Goal: Register for event/course

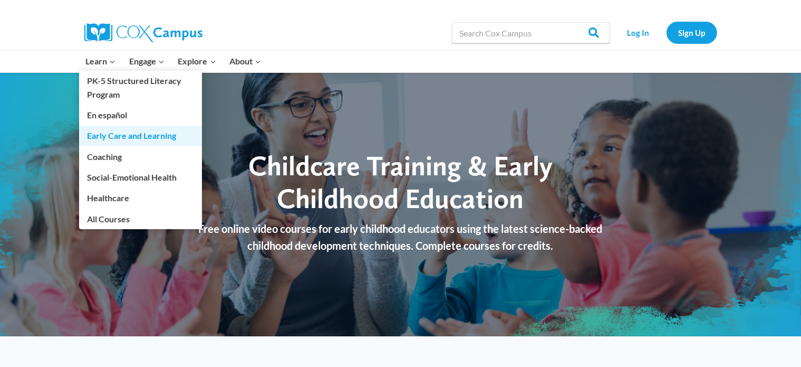
click at [105, 139] on link "Early Care and Learning" at bounding box center [140, 136] width 123 height 20
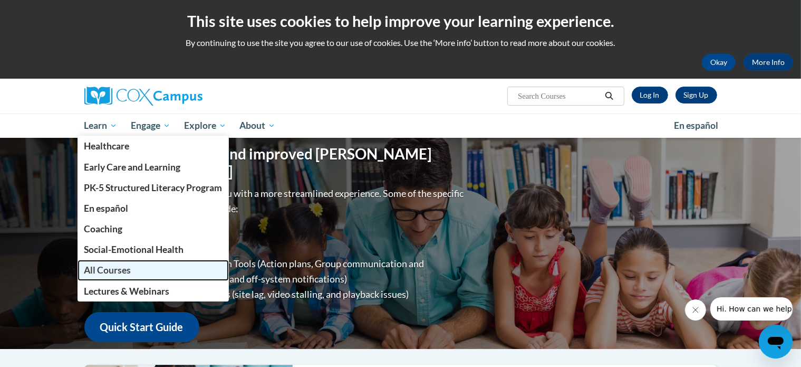
click at [99, 277] on link "All Courses" at bounding box center [154, 269] width 152 height 21
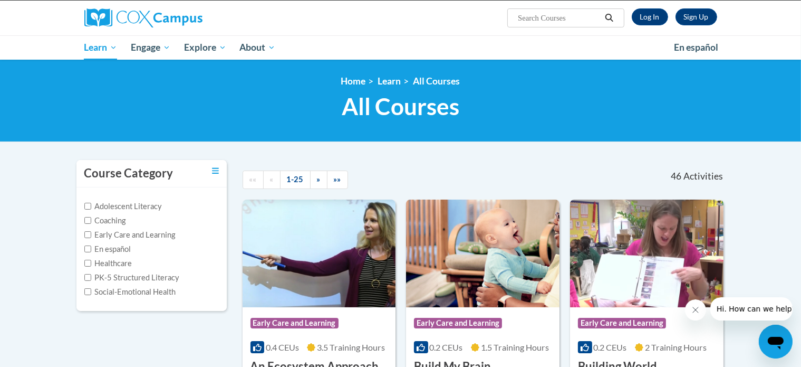
scroll to position [63, 0]
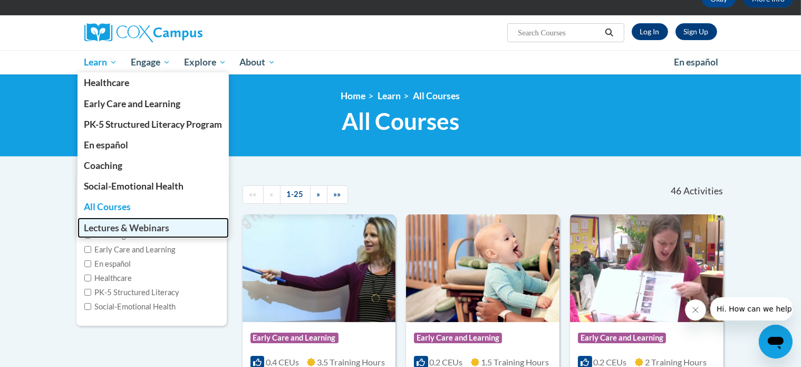
click at [103, 222] on span "Lectures & Webinars" at bounding box center [126, 227] width 85 height 11
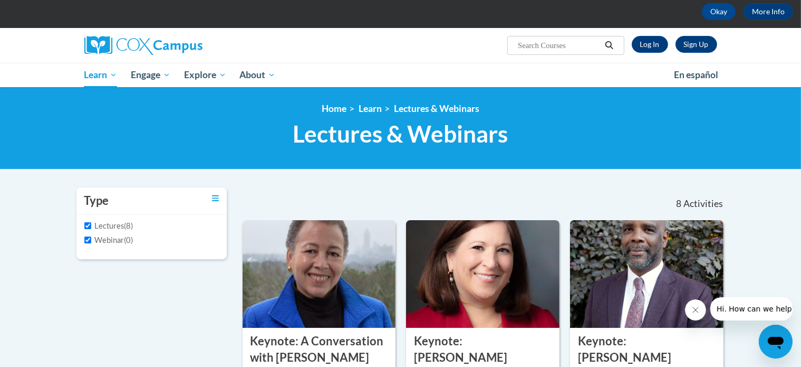
scroll to position [56, 0]
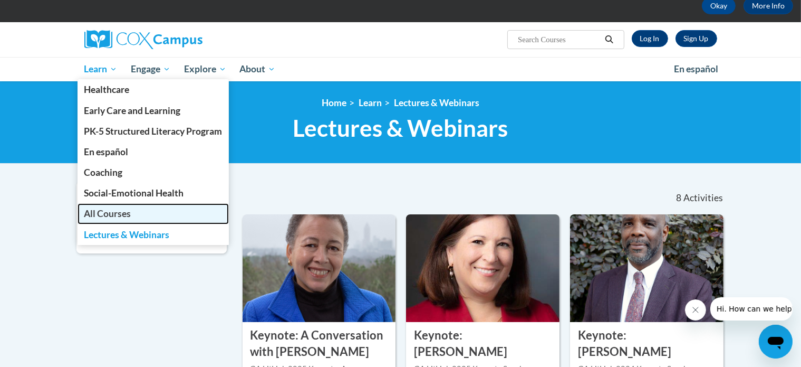
click at [108, 211] on span "All Courses" at bounding box center [107, 213] width 47 height 11
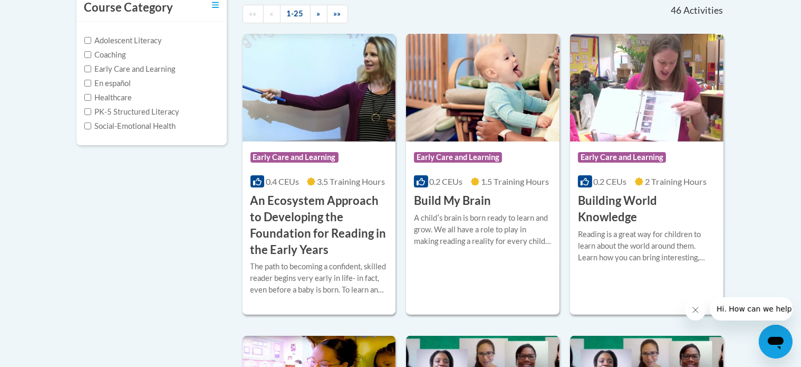
scroll to position [247, 0]
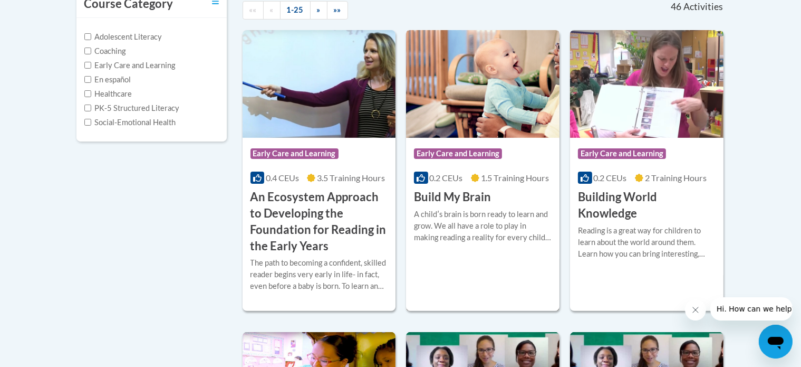
click at [461, 197] on h3 "Build My Brain" at bounding box center [452, 197] width 77 height 16
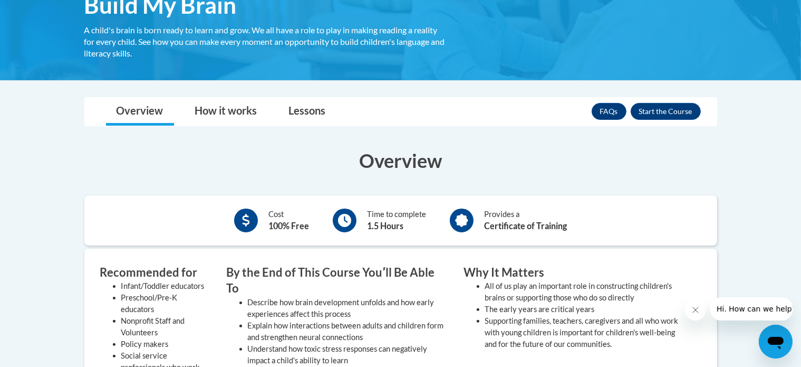
scroll to position [210, 0]
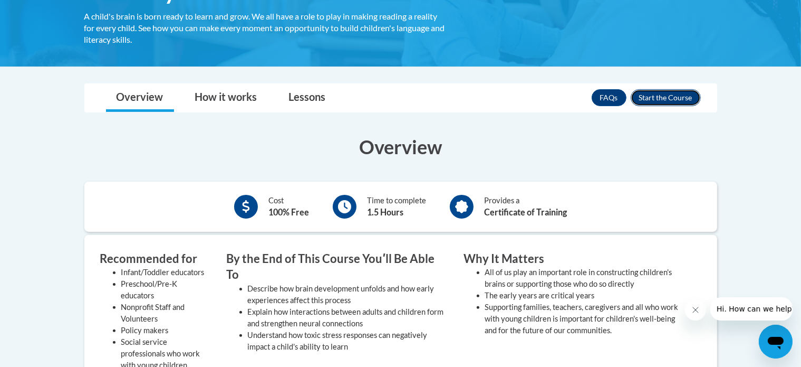
click at [665, 100] on button "Enroll" at bounding box center [666, 97] width 70 height 17
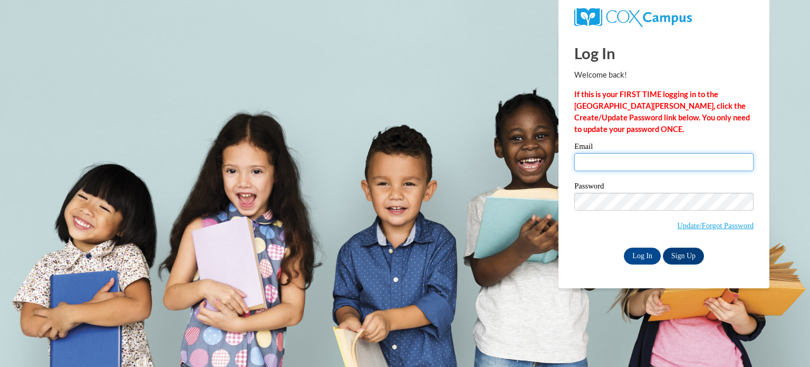
click at [695, 169] on input "Email" at bounding box center [663, 162] width 179 height 18
type input "candacerdavis@gmail.com"
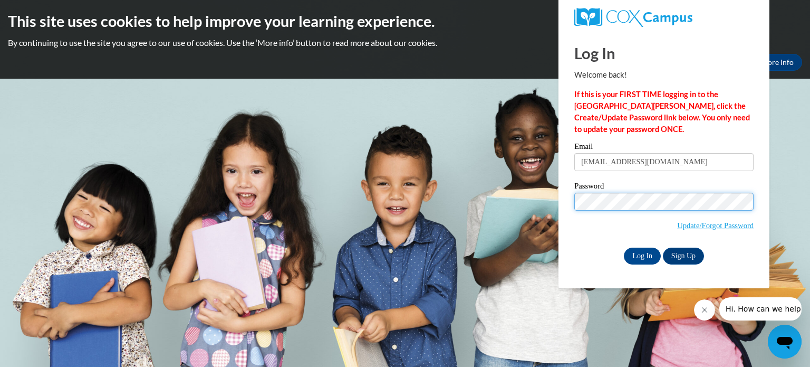
click at [624, 247] on input "Log In" at bounding box center [642, 255] width 37 height 17
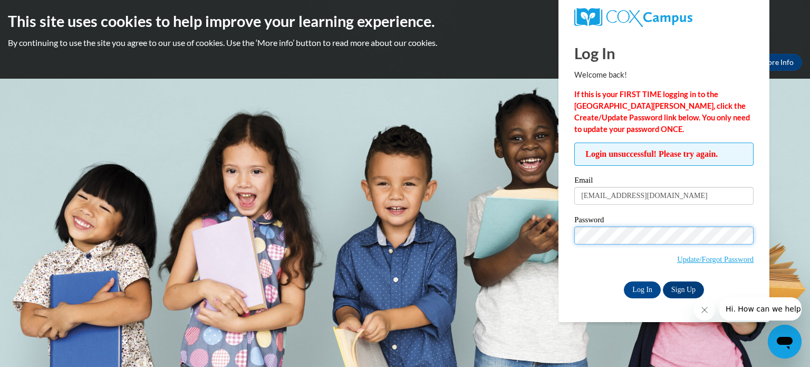
click at [624, 281] on input "Log In" at bounding box center [642, 289] width 37 height 17
click at [676, 291] on link "Sign Up" at bounding box center [683, 289] width 41 height 17
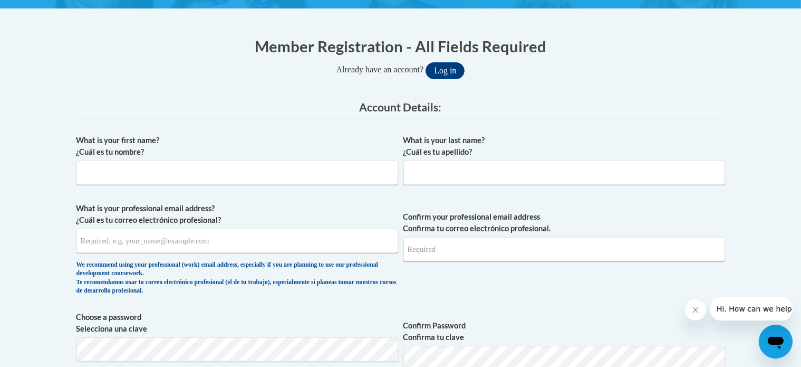
scroll to position [194, 0]
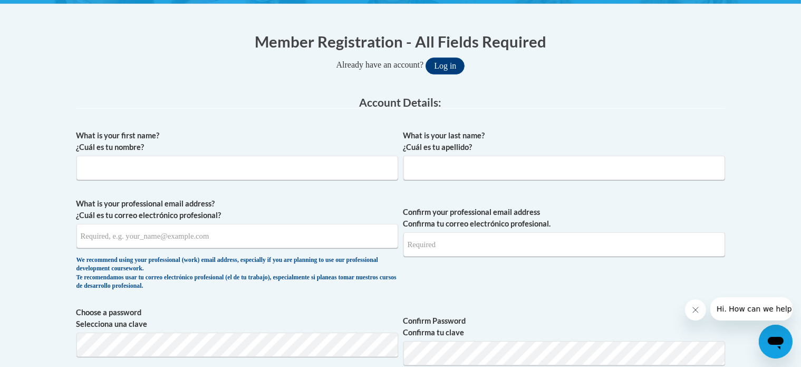
click at [188, 154] on span "What is your first name? ¿Cuál es tu nombre?" at bounding box center [237, 155] width 322 height 50
click at [186, 165] on input "What is your first name? ¿Cuál es tu nombre?" at bounding box center [237, 168] width 322 height 24
type input "Candace"
type input "Davis"
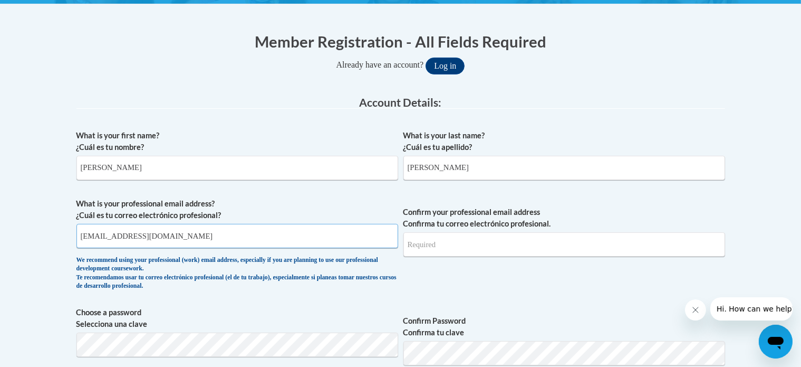
type input "candacerdavis@gmail.com"
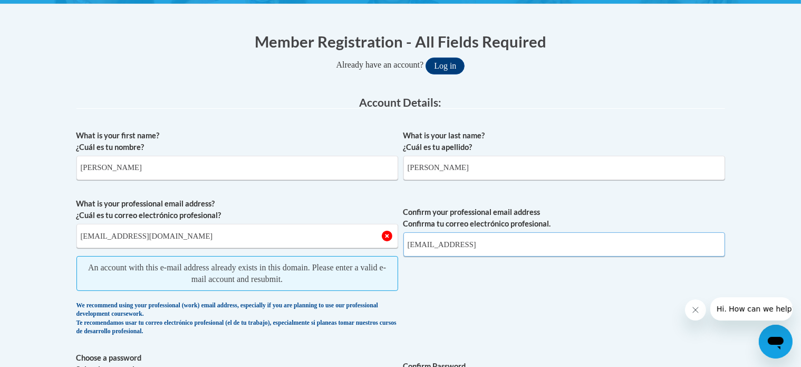
type input "candacerdavis@gmail"
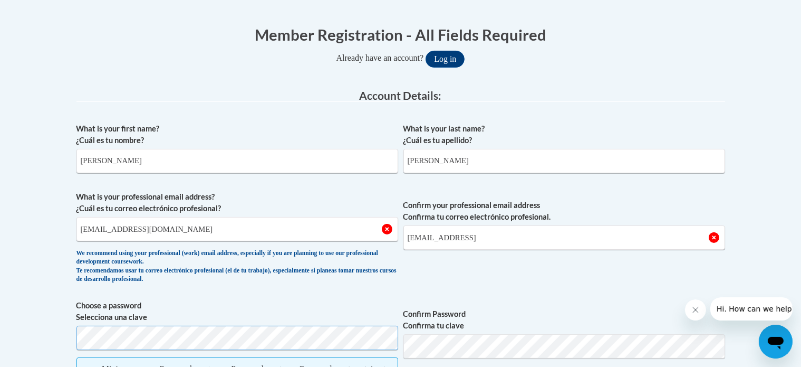
scroll to position [0, 0]
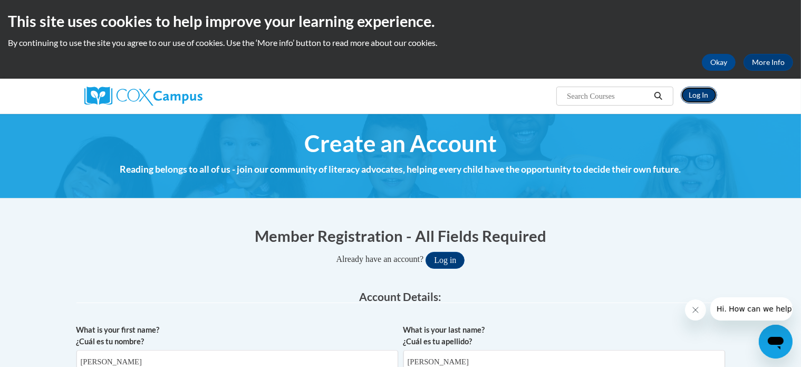
click at [702, 92] on link "Log In" at bounding box center [699, 94] width 36 height 17
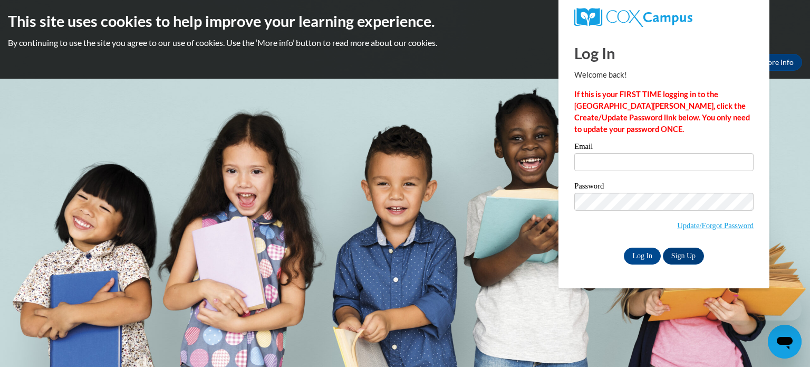
type input "[EMAIL_ADDRESS][DOMAIN_NAME]"
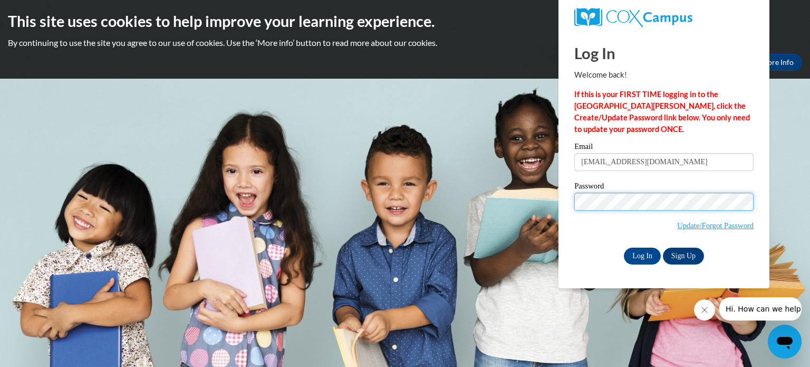
click at [624, 247] on input "Log In" at bounding box center [642, 255] width 37 height 17
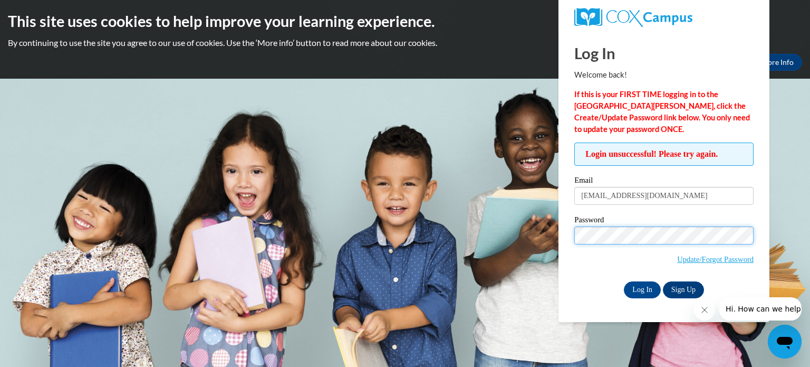
click at [624, 281] on input "Log In" at bounding box center [642, 289] width 37 height 17
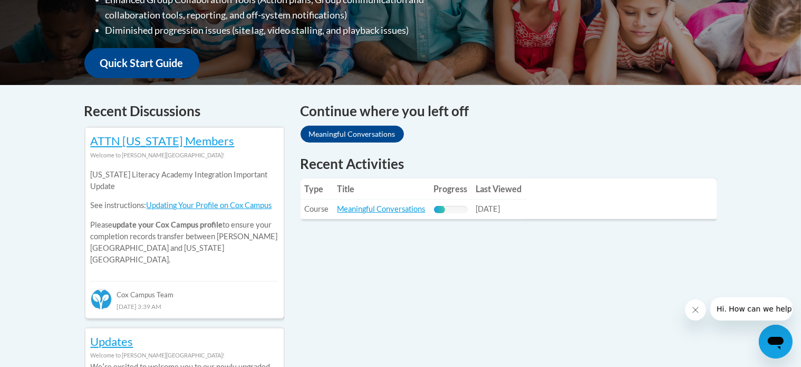
scroll to position [403, 0]
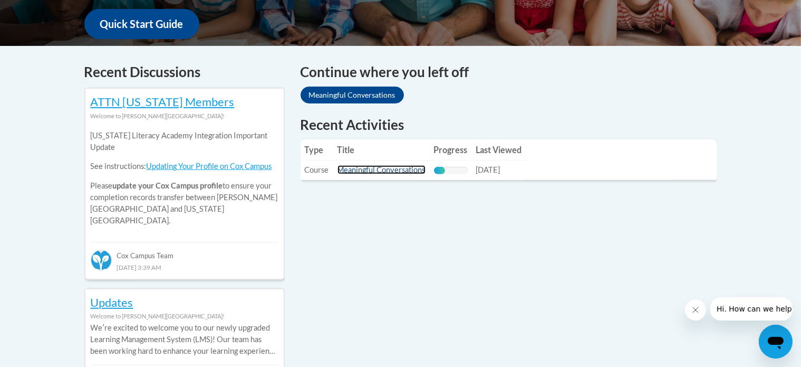
click at [385, 168] on link "Meaningful Conversations" at bounding box center [382, 169] width 88 height 9
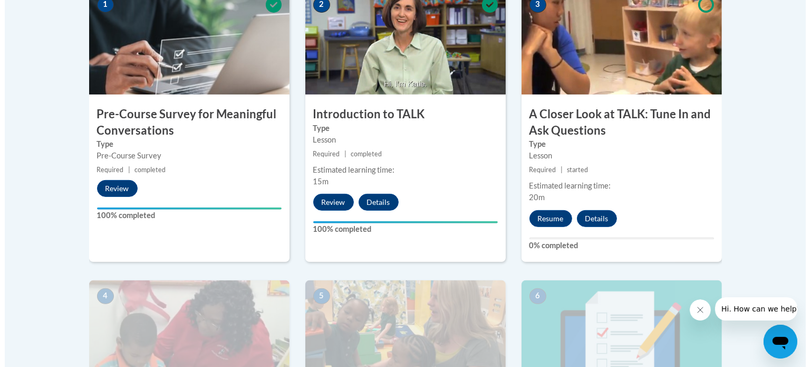
scroll to position [381, 0]
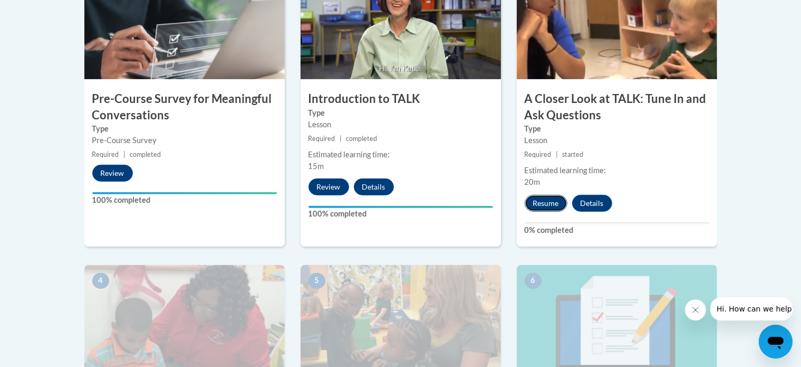
click at [549, 200] on button "Resume" at bounding box center [546, 203] width 43 height 17
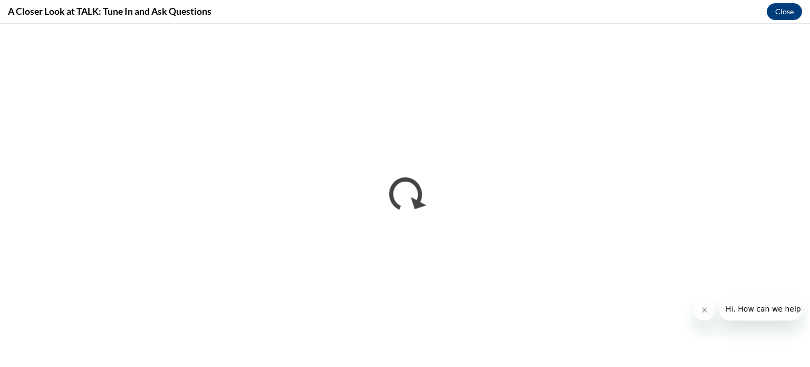
scroll to position [0, 0]
